Goal: Complete application form

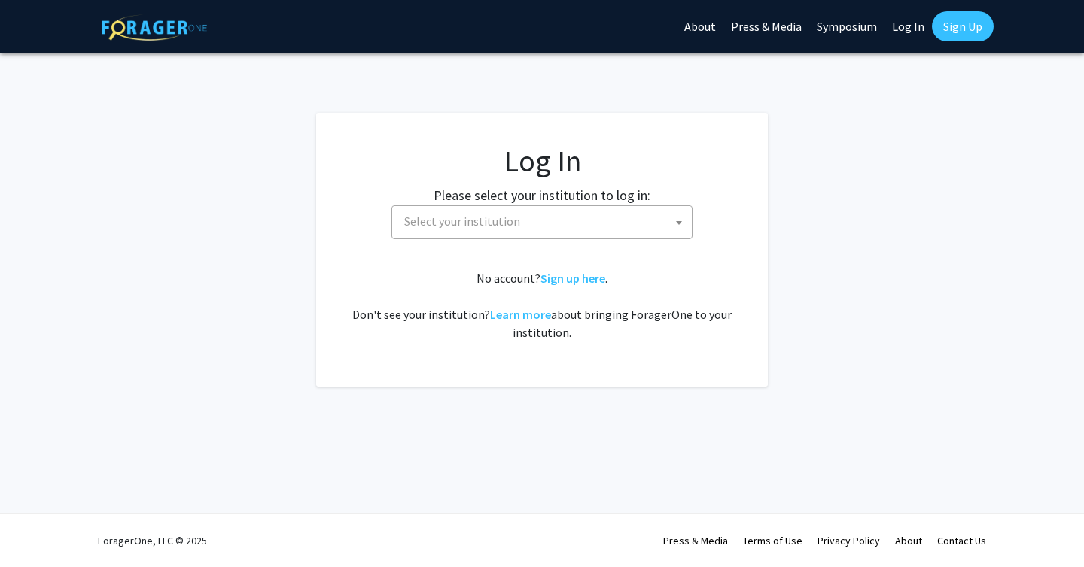
select select
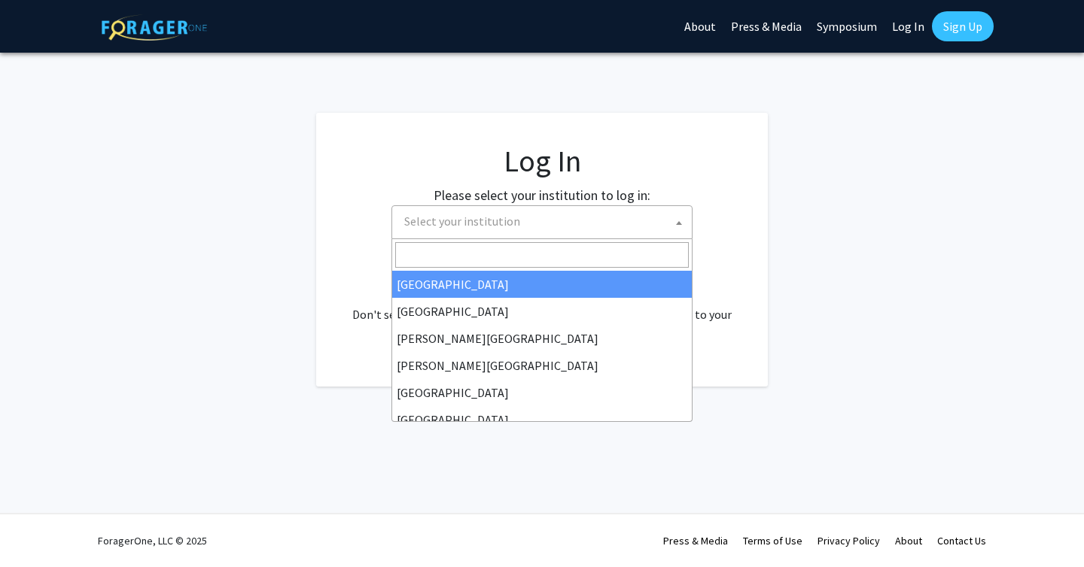
click at [497, 222] on span "Select your institution" at bounding box center [462, 221] width 116 height 15
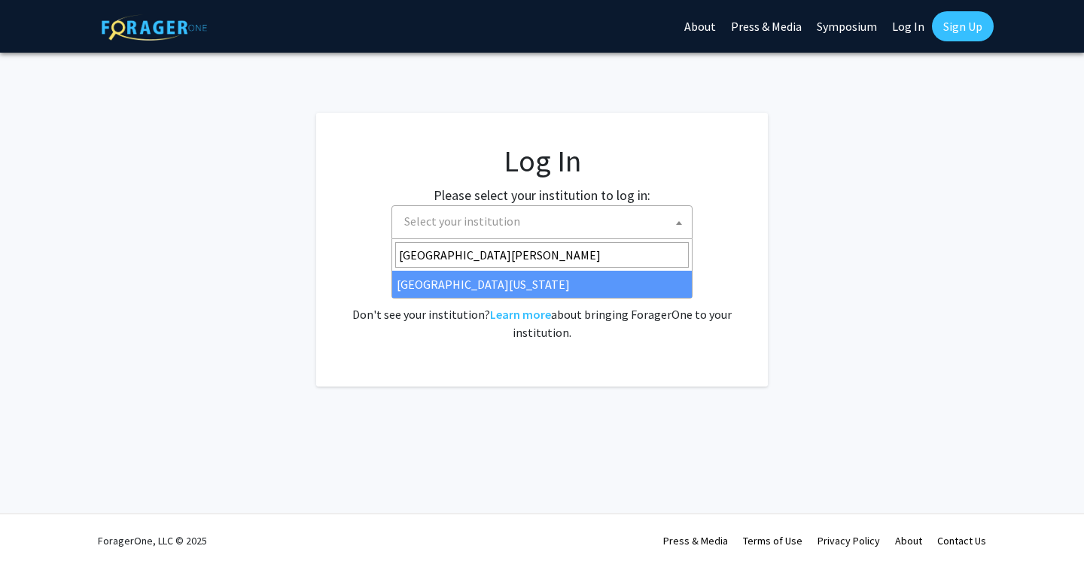
type input "university of mary"
select select "31"
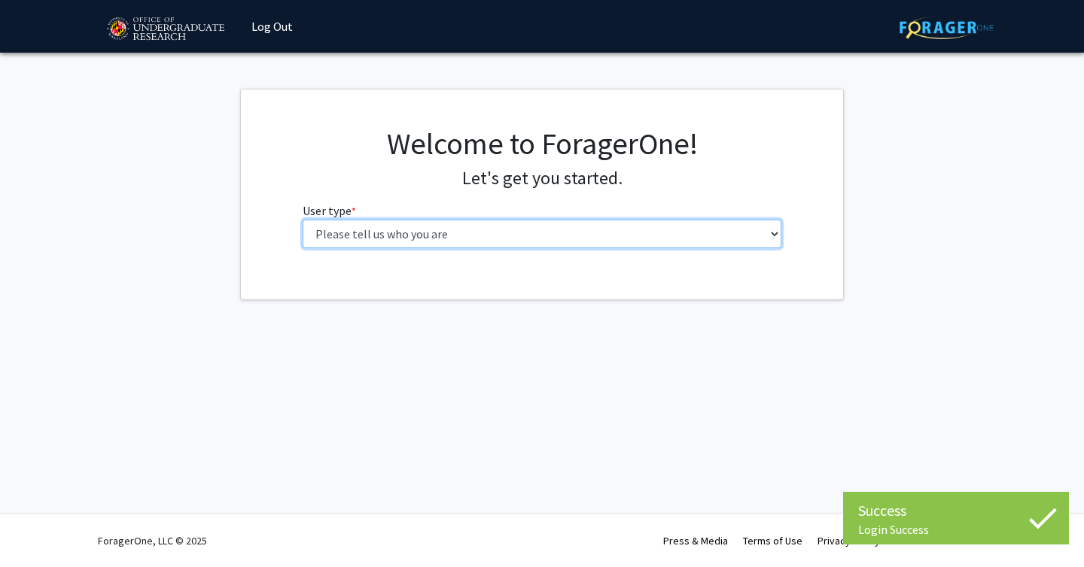
click at [415, 242] on select "Please tell us who you are Undergraduate Student Master's Student Doctoral Cand…" at bounding box center [542, 234] width 479 height 29
select select "1: undergrad"
click at [303, 220] on select "Please tell us who you are Undergraduate Student Master's Student Doctoral Cand…" at bounding box center [542, 234] width 479 height 29
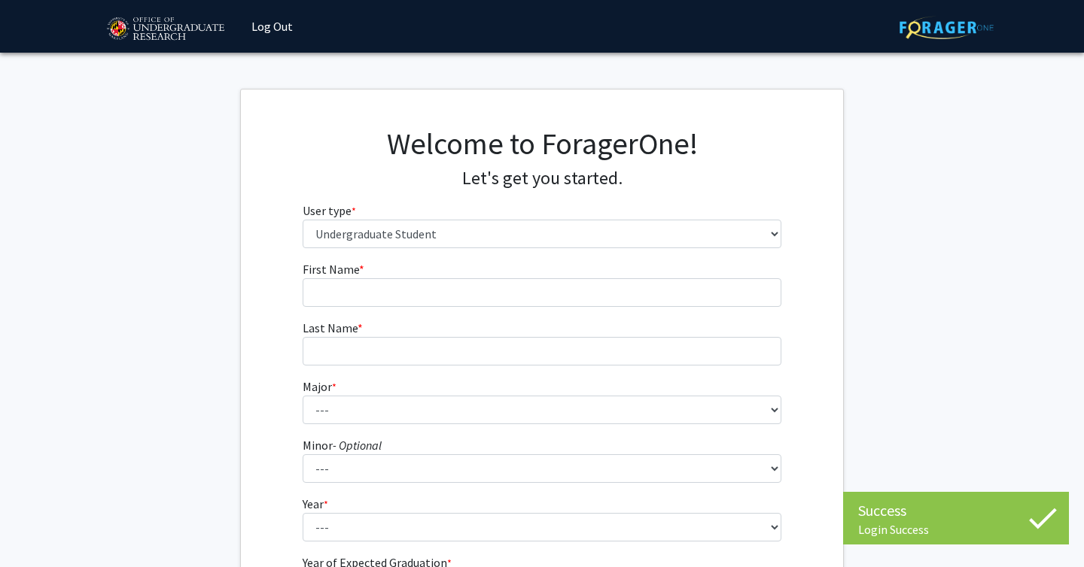
click at [874, 286] on fg-get-started "Welcome to ForagerOne! Let's get you started. User type * required Please tell …" at bounding box center [542, 386] width 1084 height 594
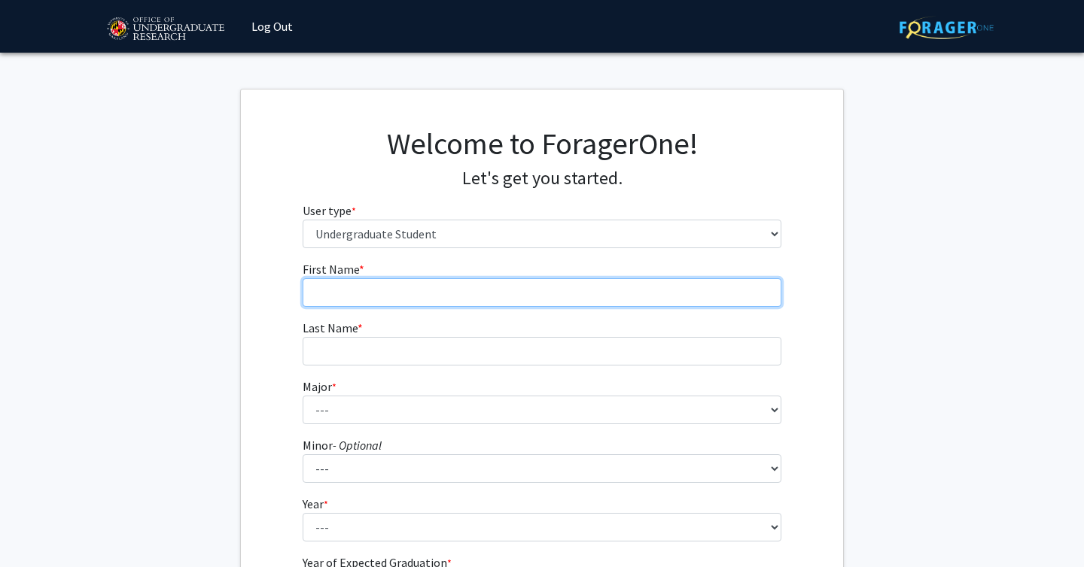
click at [362, 278] on input "First Name * required" at bounding box center [542, 292] width 479 height 29
type input "Teniola"
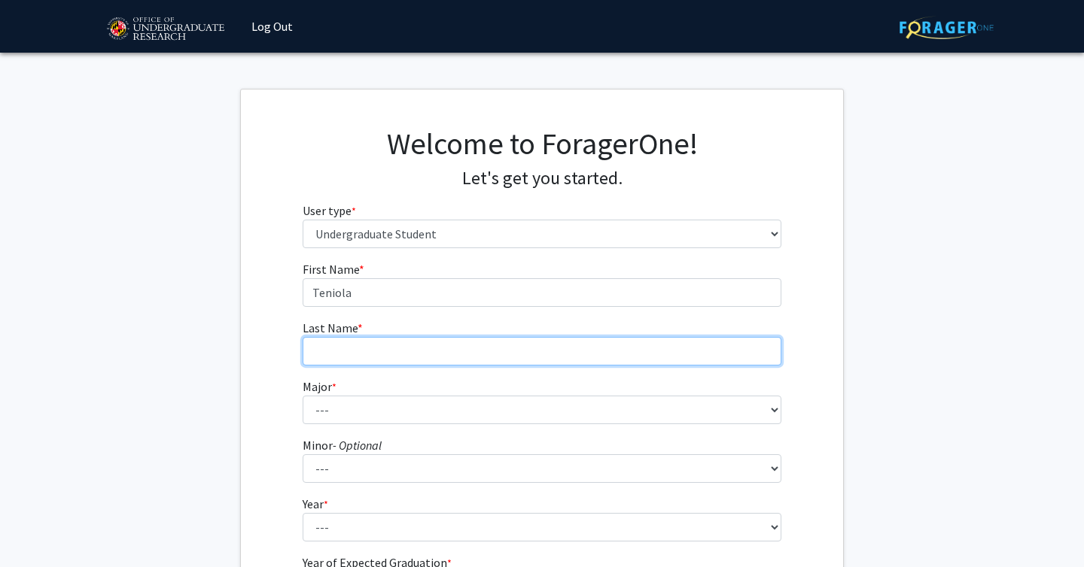
click at [354, 365] on input "Last Name * required" at bounding box center [542, 351] width 479 height 29
type input "Adenugba"
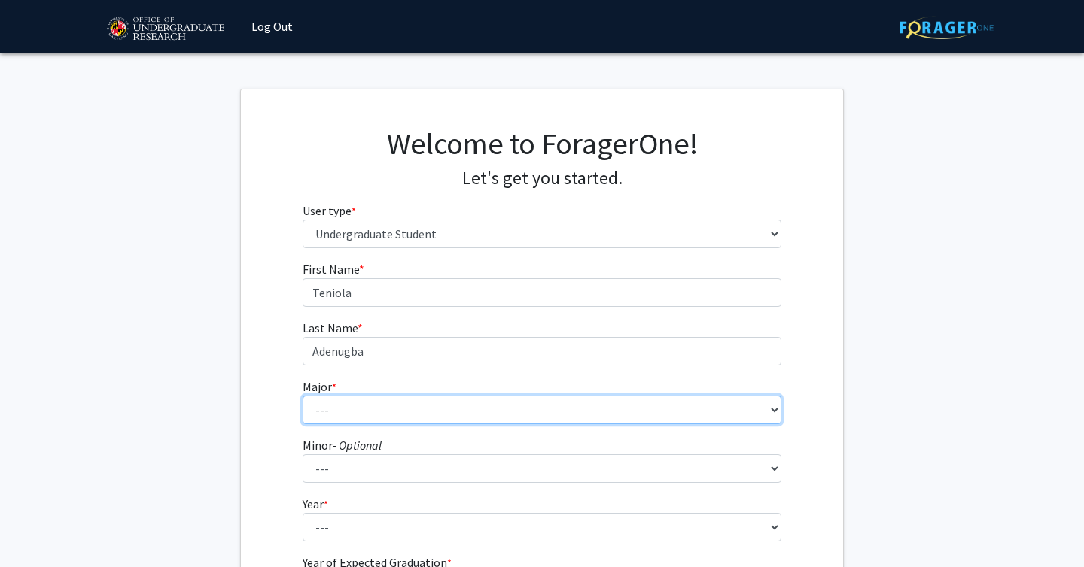
click at [379, 410] on select "--- Accounting Aerospace Engineering African American and Africana Studies Agri…" at bounding box center [542, 410] width 479 height 29
select select "85: 2386"
click at [303, 396] on select "--- Accounting Aerospace Engineering African American and Africana Studies Agri…" at bounding box center [542, 410] width 479 height 29
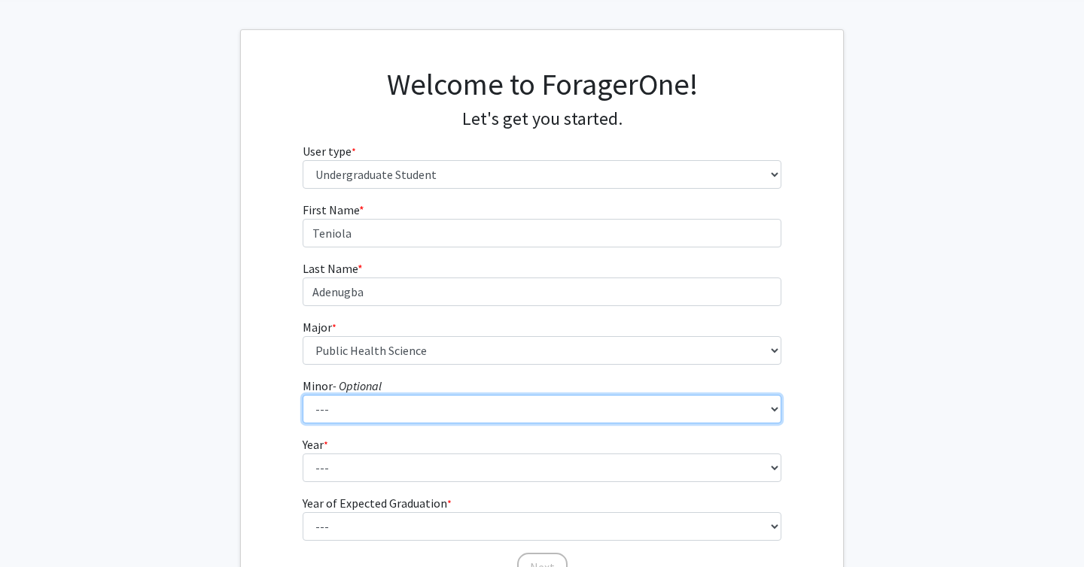
click at [330, 408] on select "--- Actuarial Mathematics Advanced Cybersecurity Experience for Students Africa…" at bounding box center [542, 409] width 479 height 29
click at [303, 395] on select "--- Actuarial Mathematics Advanced Cybersecurity Experience for Students Africa…" at bounding box center [542, 409] width 479 height 29
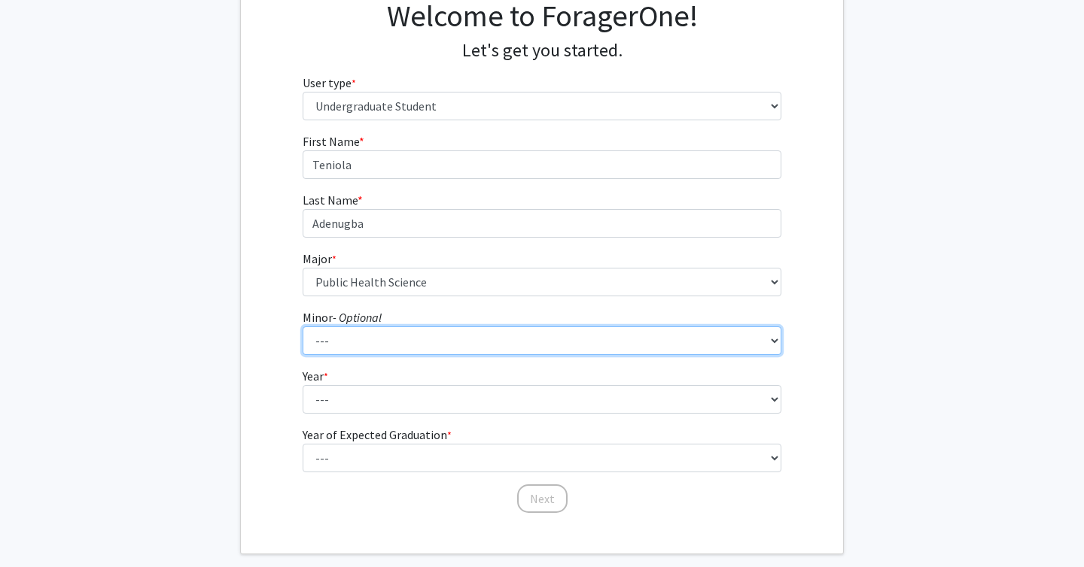
scroll to position [143, 0]
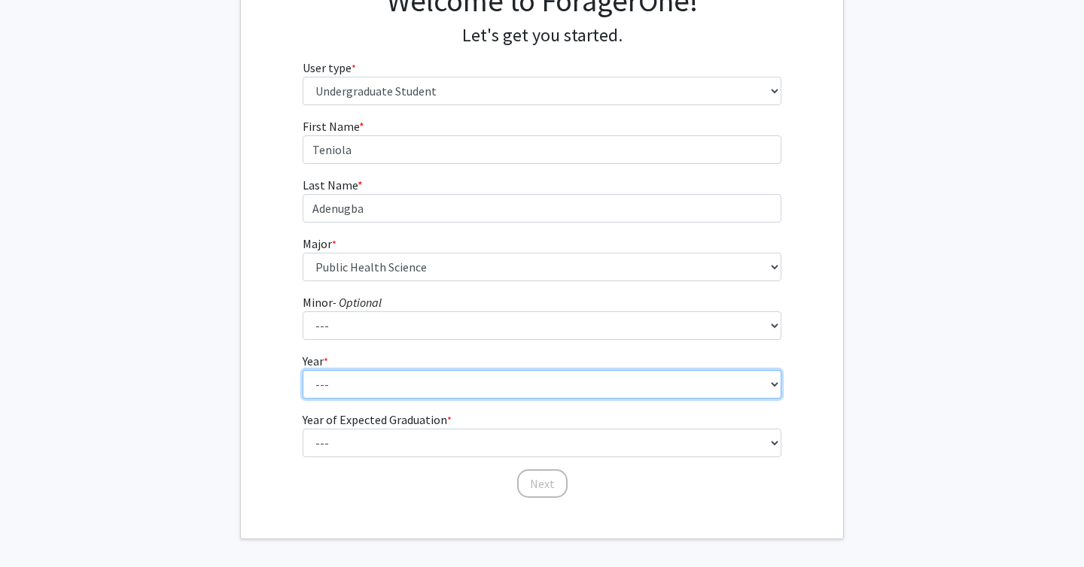
click at [326, 385] on select "--- First-year Sophomore Junior Senior Postbaccalaureate Certificate" at bounding box center [542, 384] width 479 height 29
select select "3: junior"
click at [303, 370] on select "--- First-year Sophomore Junior Senior Postbaccalaureate Certificate" at bounding box center [542, 384] width 479 height 29
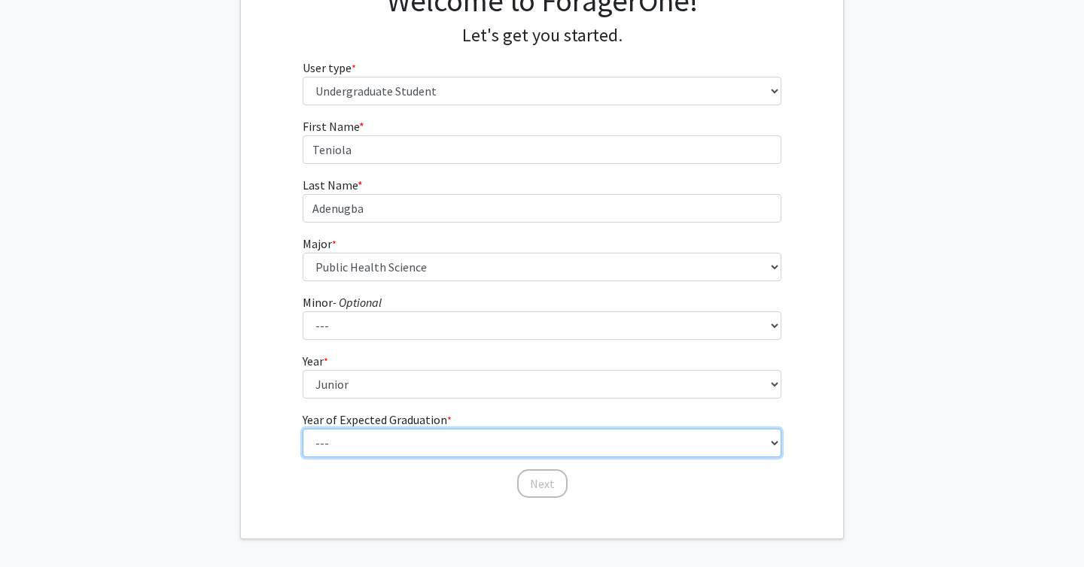
click at [321, 441] on select "--- 2025 2026 2027 2028 2029 2030 2031 2032 2033 2034" at bounding box center [542, 443] width 479 height 29
select select "3: 2027"
click at [303, 429] on select "--- 2025 2026 2027 2028 2029 2030 2031 2032 2033 2034" at bounding box center [542, 443] width 479 height 29
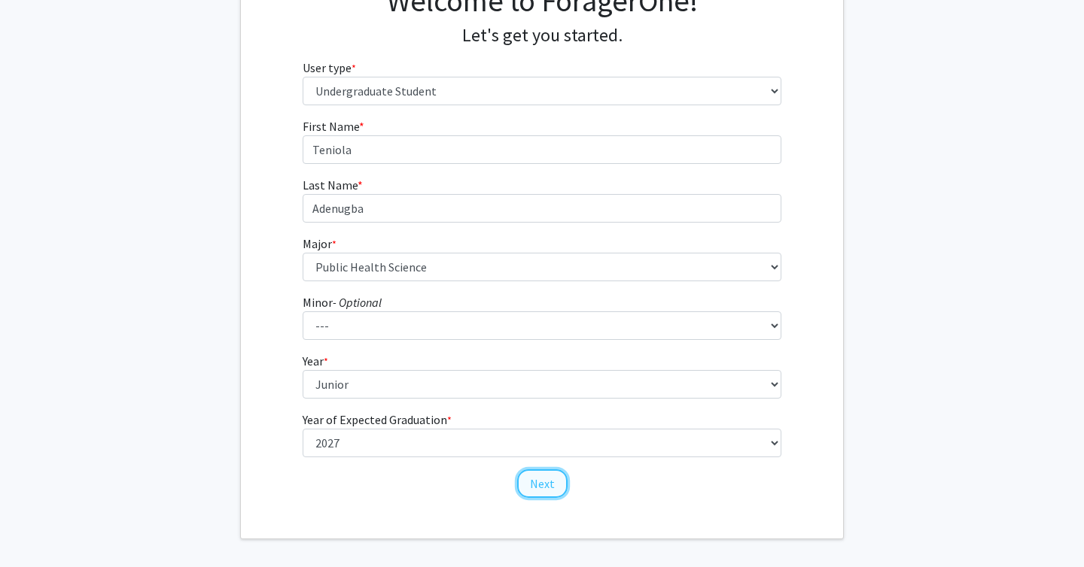
click at [539, 479] on button "Next" at bounding box center [542, 484] width 50 height 29
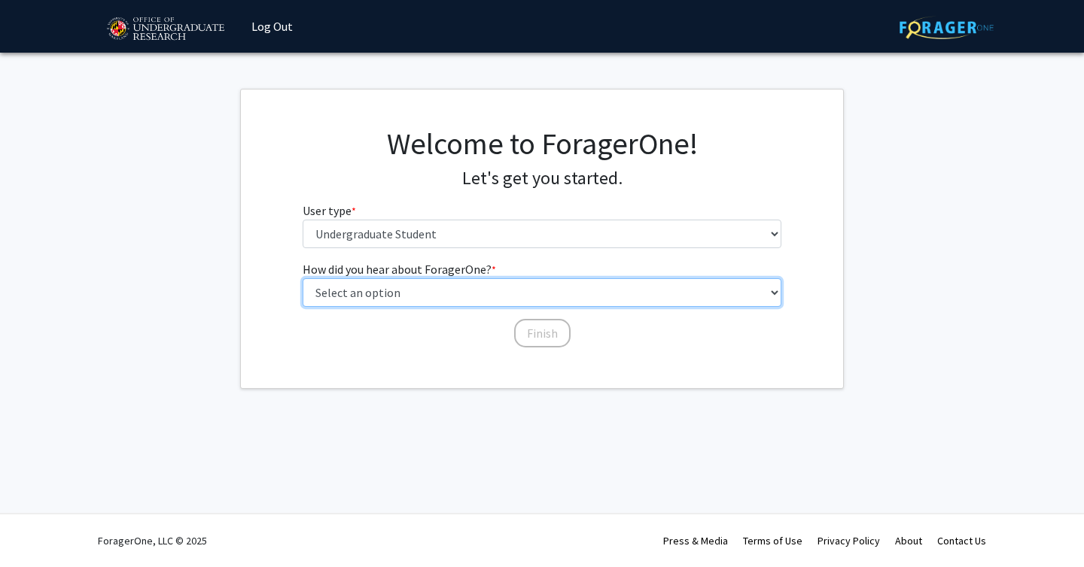
click at [494, 303] on select "Select an option Peer/student recommendation Faculty/staff recommendation Unive…" at bounding box center [542, 292] width 479 height 29
select select "3: university_website"
click at [303, 278] on select "Select an option Peer/student recommendation Faculty/staff recommendation Unive…" at bounding box center [542, 292] width 479 height 29
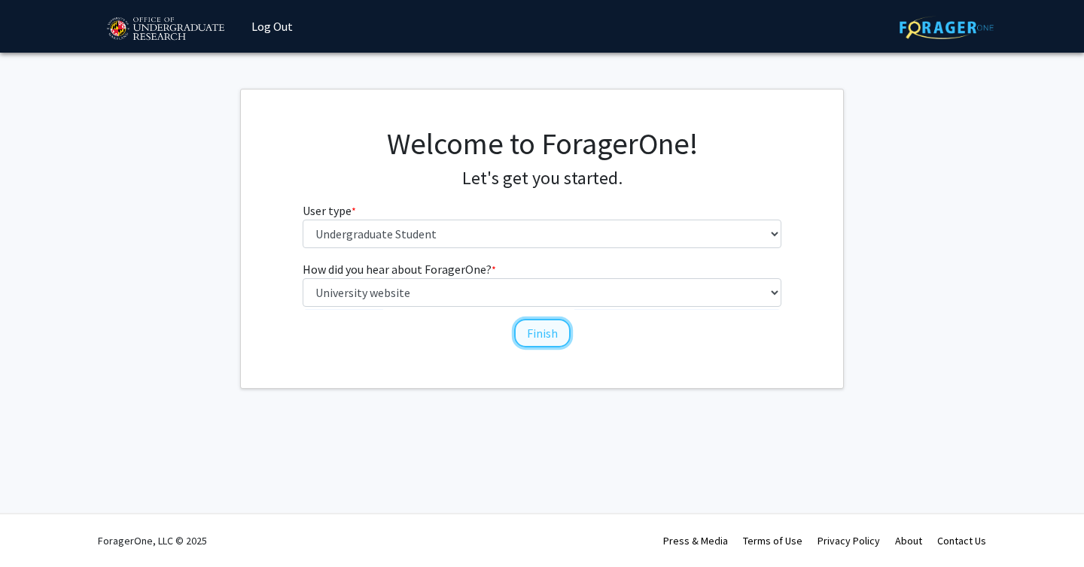
click at [540, 334] on button "Finish" at bounding box center [542, 333] width 56 height 29
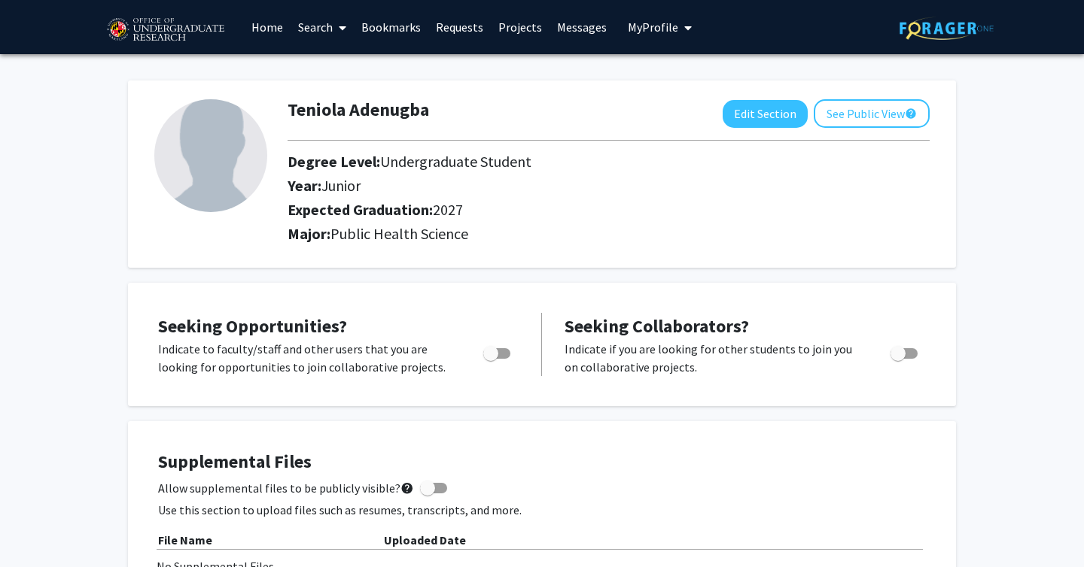
scroll to position [41, 0]
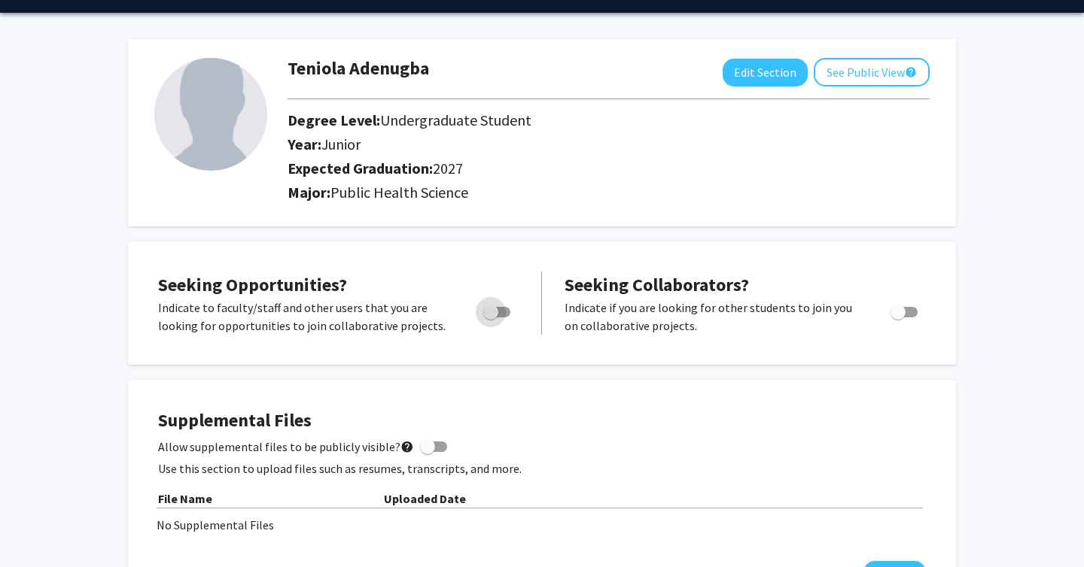
click at [497, 310] on span "Toggle" at bounding box center [490, 312] width 15 height 15
click at [491, 318] on input "Are you actively seeking opportunities?" at bounding box center [490, 318] width 1 height 1
checkbox input "true"
click at [889, 312] on label "Toggle" at bounding box center [900, 312] width 33 height 18
click at [897, 318] on input "Would you like to receive other student requests to work with you?" at bounding box center [897, 318] width 1 height 1
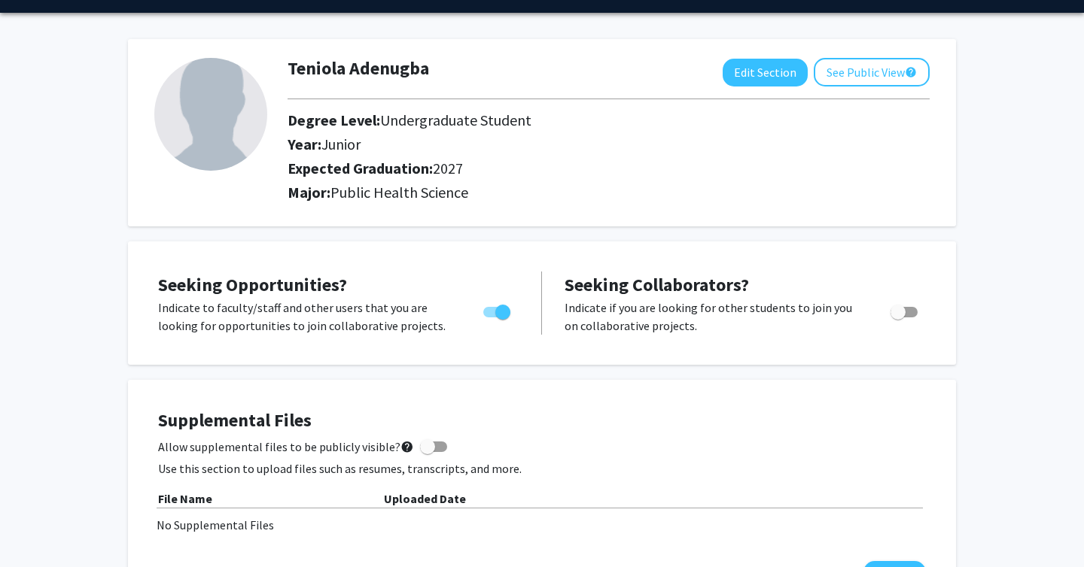
checkbox input "true"
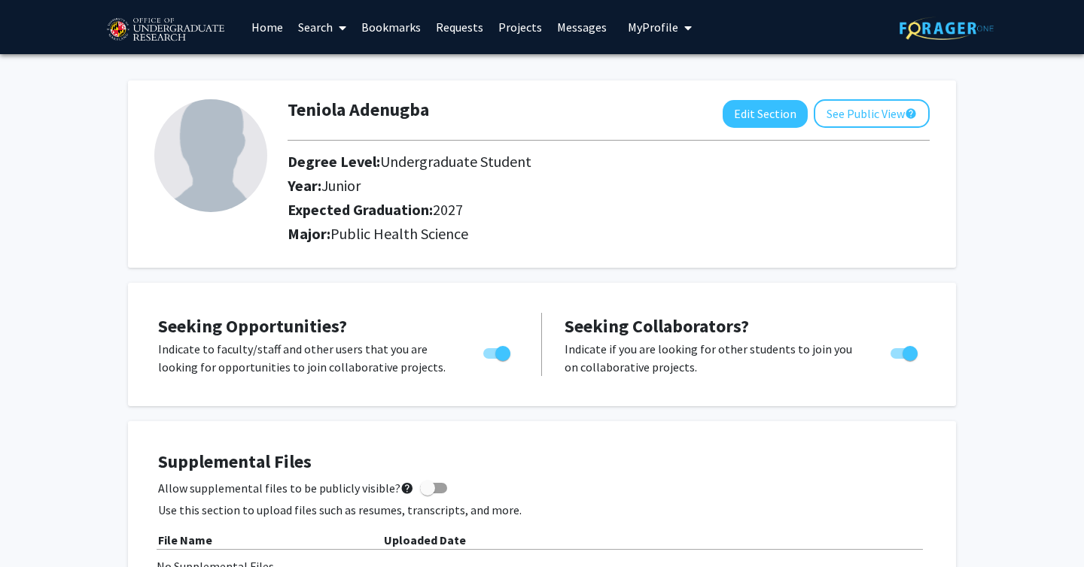
click at [296, 38] on link "Search" at bounding box center [321, 27] width 63 height 53
click at [312, 95] on span "Students" at bounding box center [336, 99] width 92 height 30
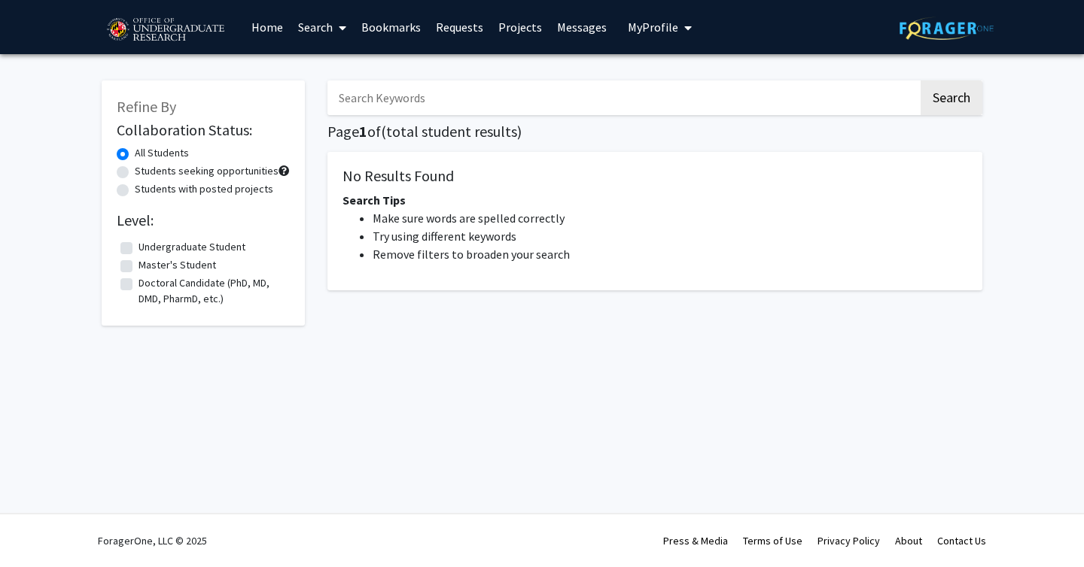
click at [266, 23] on link "Home" at bounding box center [267, 27] width 47 height 53
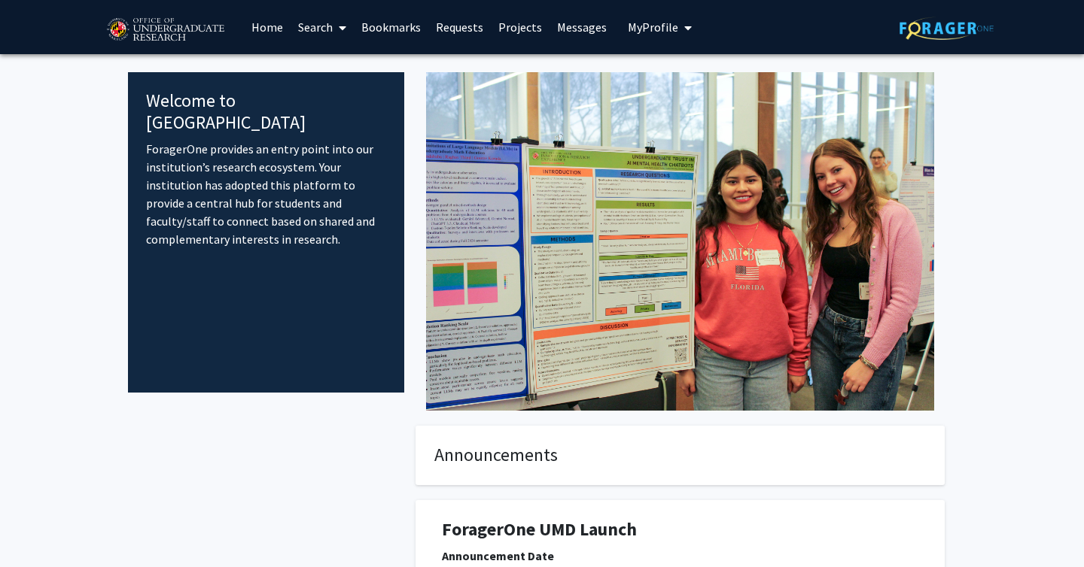
click at [525, 26] on link "Projects" at bounding box center [520, 27] width 59 height 53
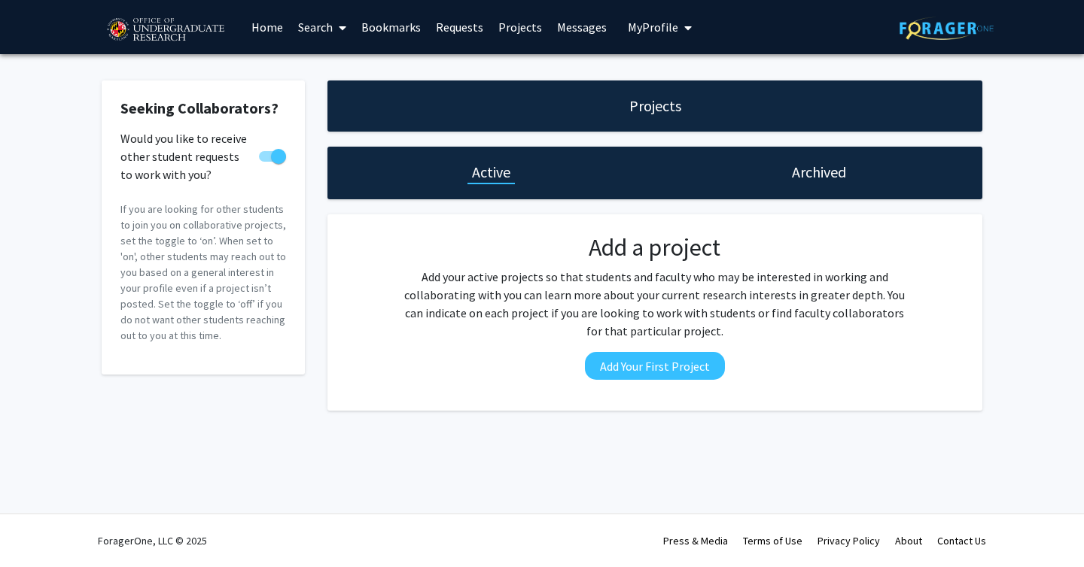
click at [464, 28] on link "Requests" at bounding box center [459, 27] width 62 height 53
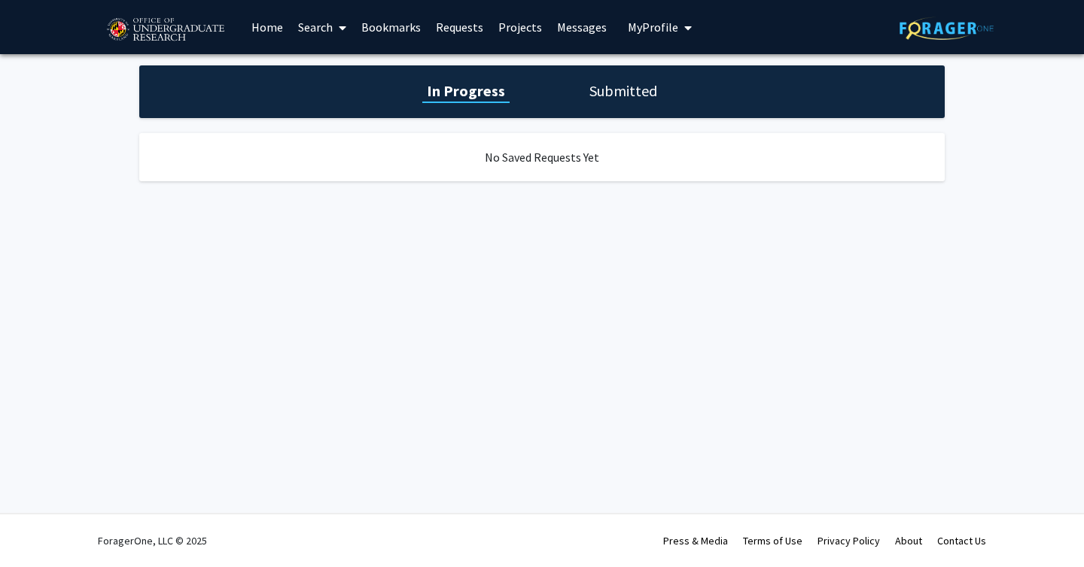
click at [643, 37] on button "My Profile" at bounding box center [659, 27] width 73 height 54
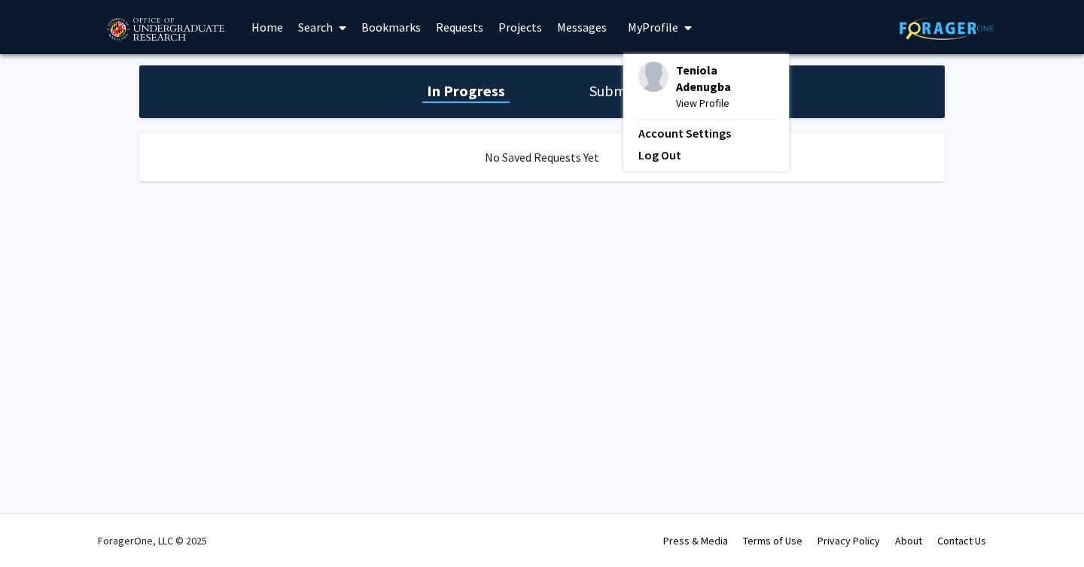
click at [334, 33] on span at bounding box center [340, 28] width 14 height 53
